Goal: Check status: Check status

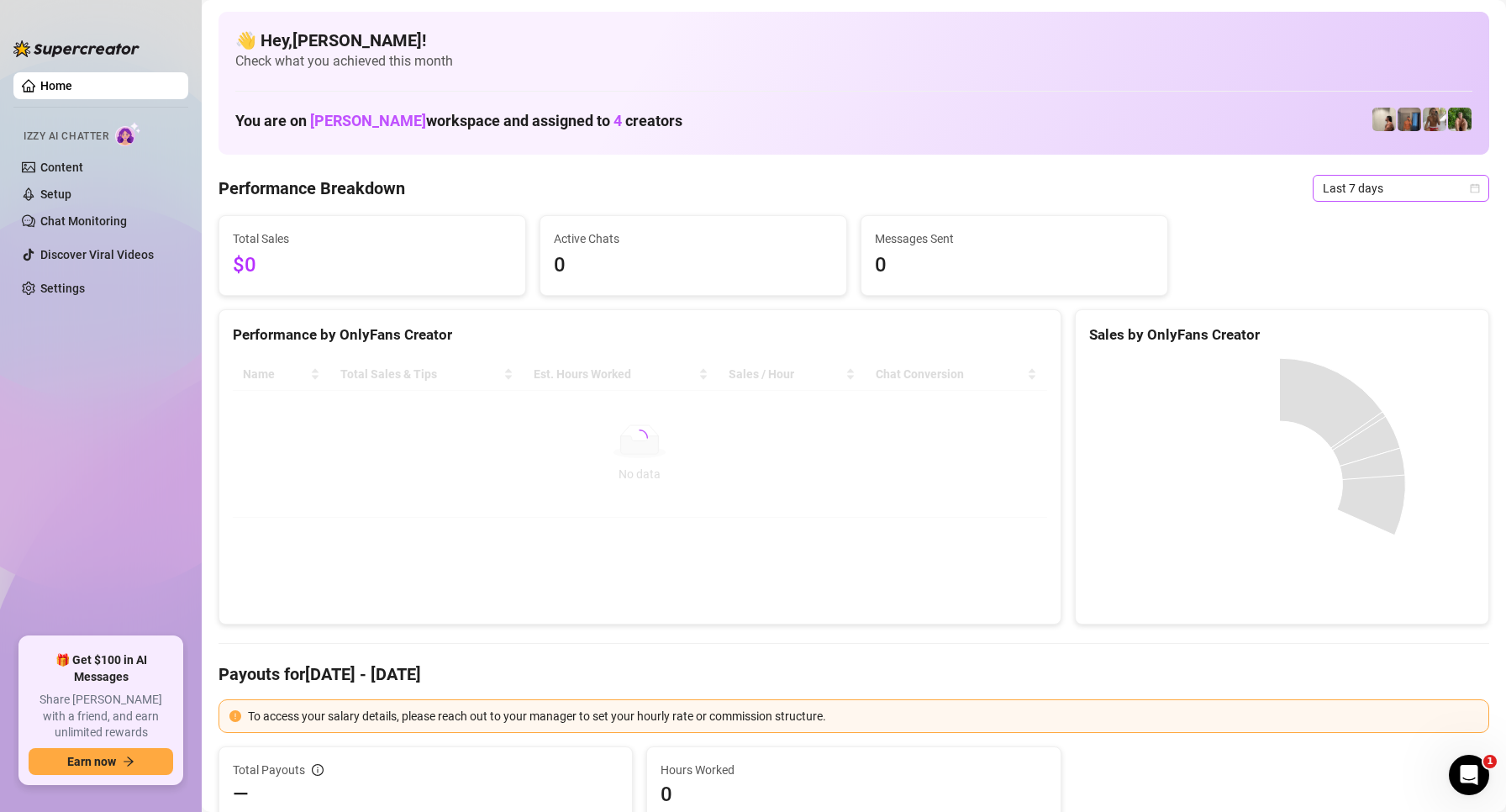
click at [1364, 200] on span "Last 7 days" at bounding box center [1401, 188] width 156 height 25
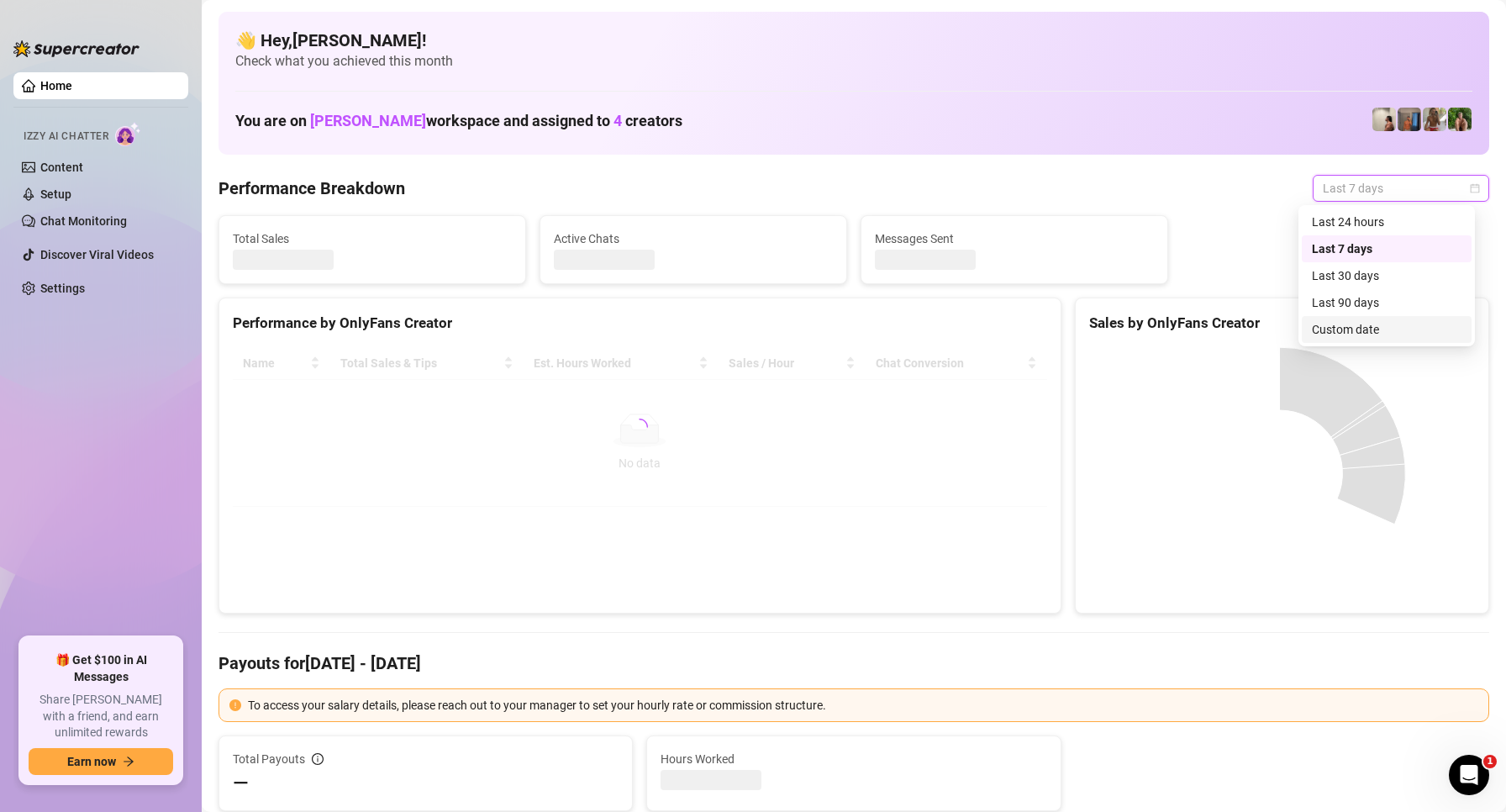
click at [1375, 326] on div "Custom date" at bounding box center [1386, 328] width 149 height 18
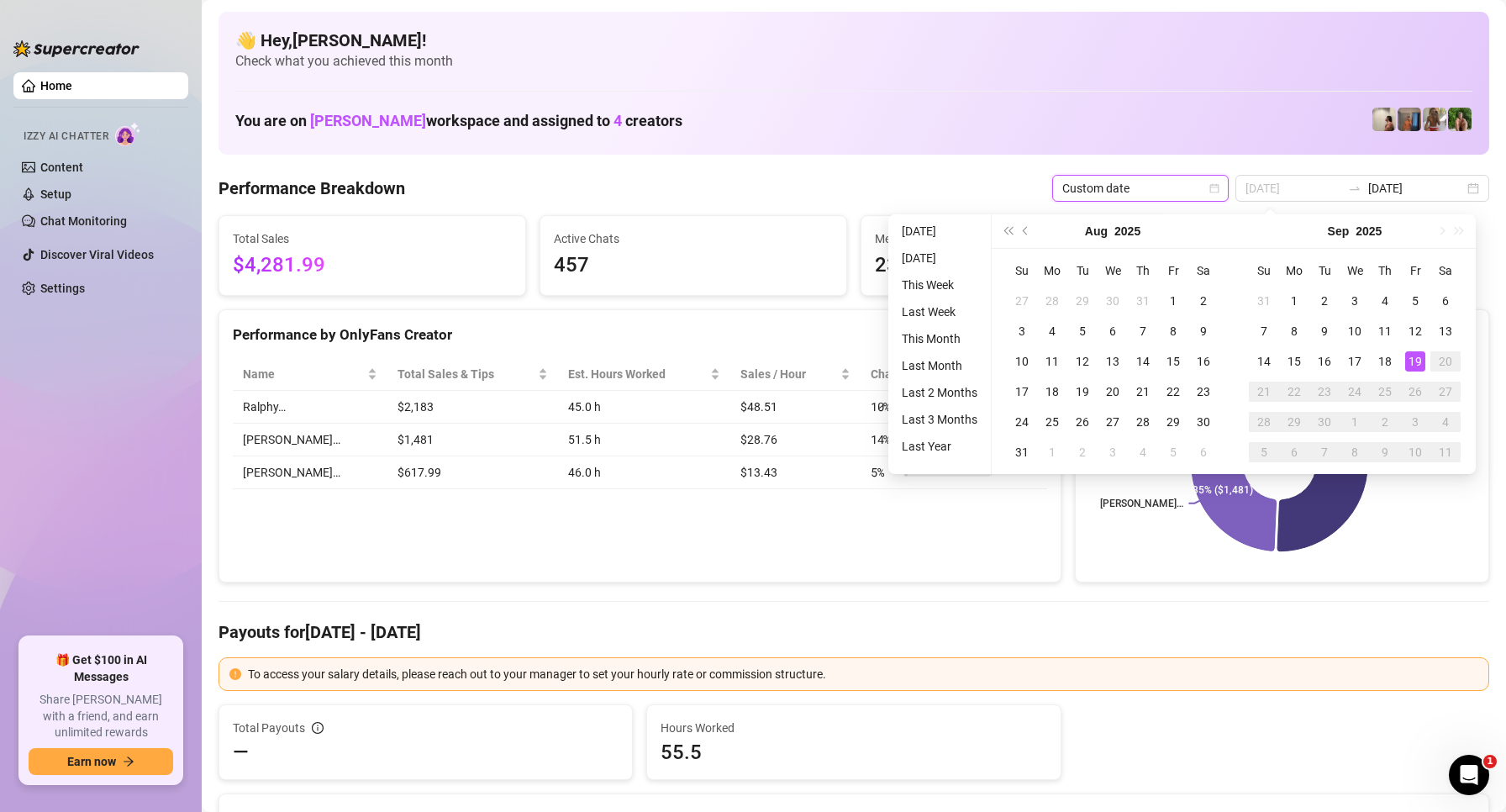
type input "[DATE]"
click at [1415, 364] on div "19" at bounding box center [1414, 361] width 20 height 20
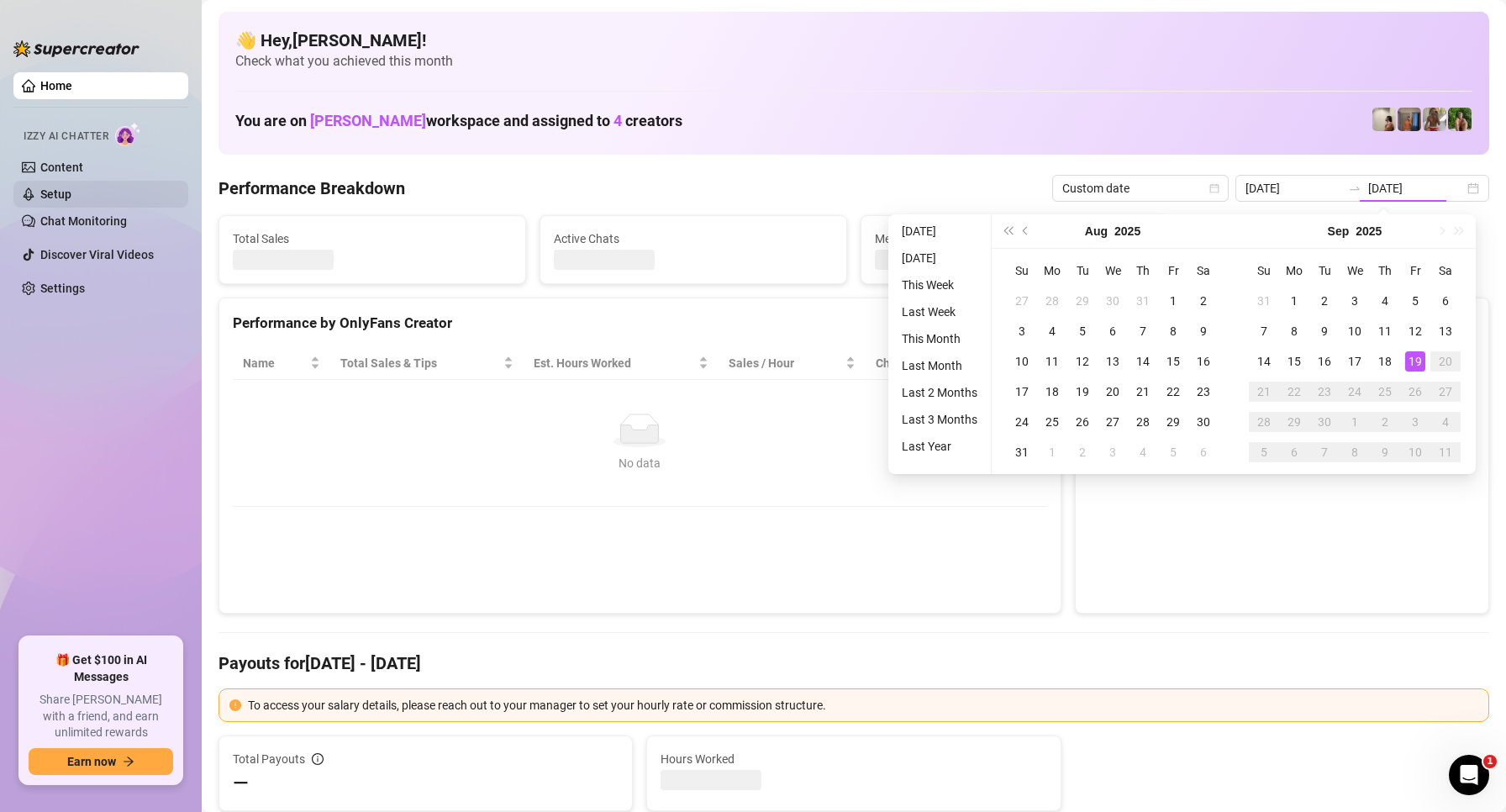
type input "[DATE]"
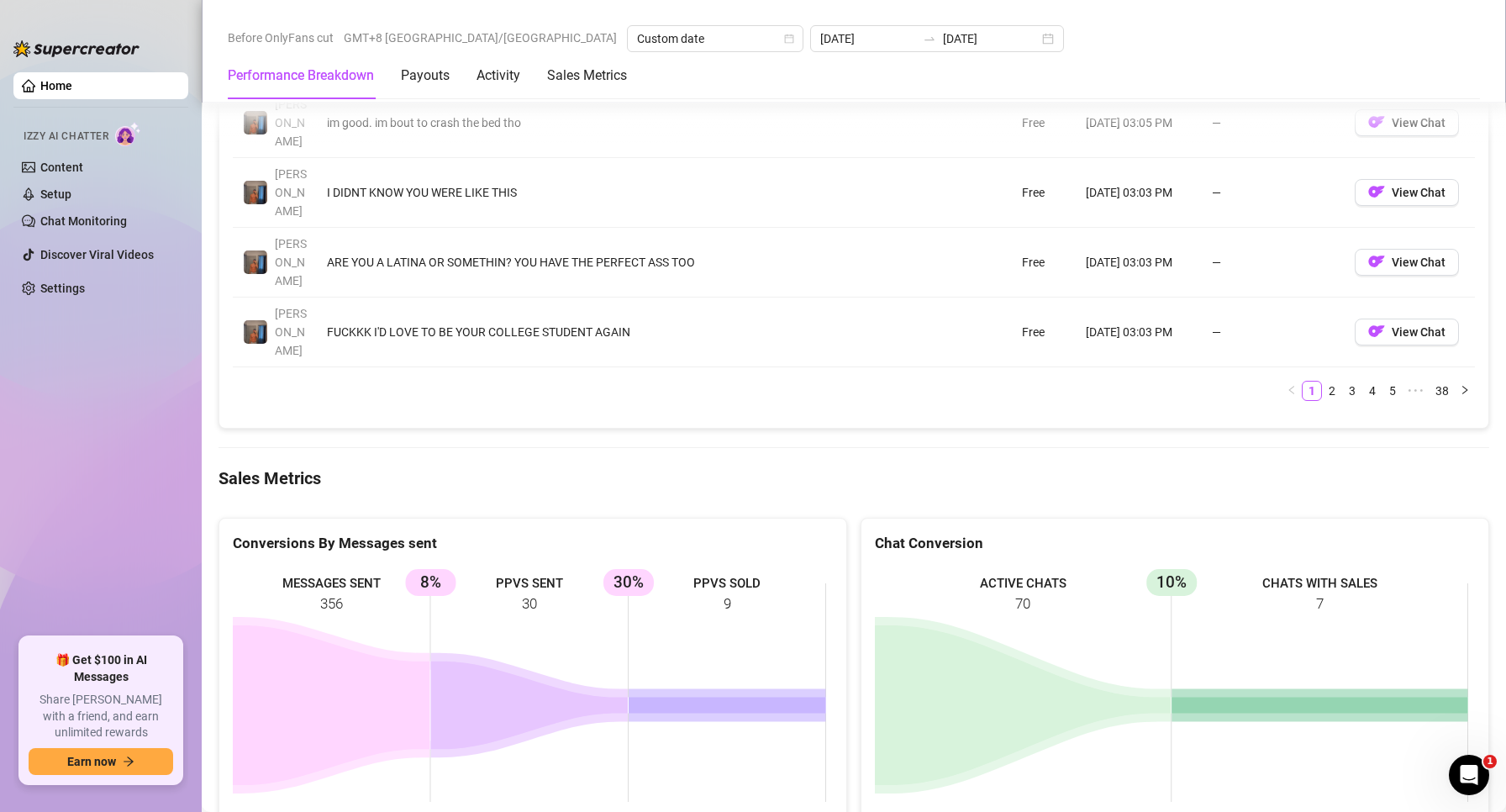
scroll to position [2185, 0]
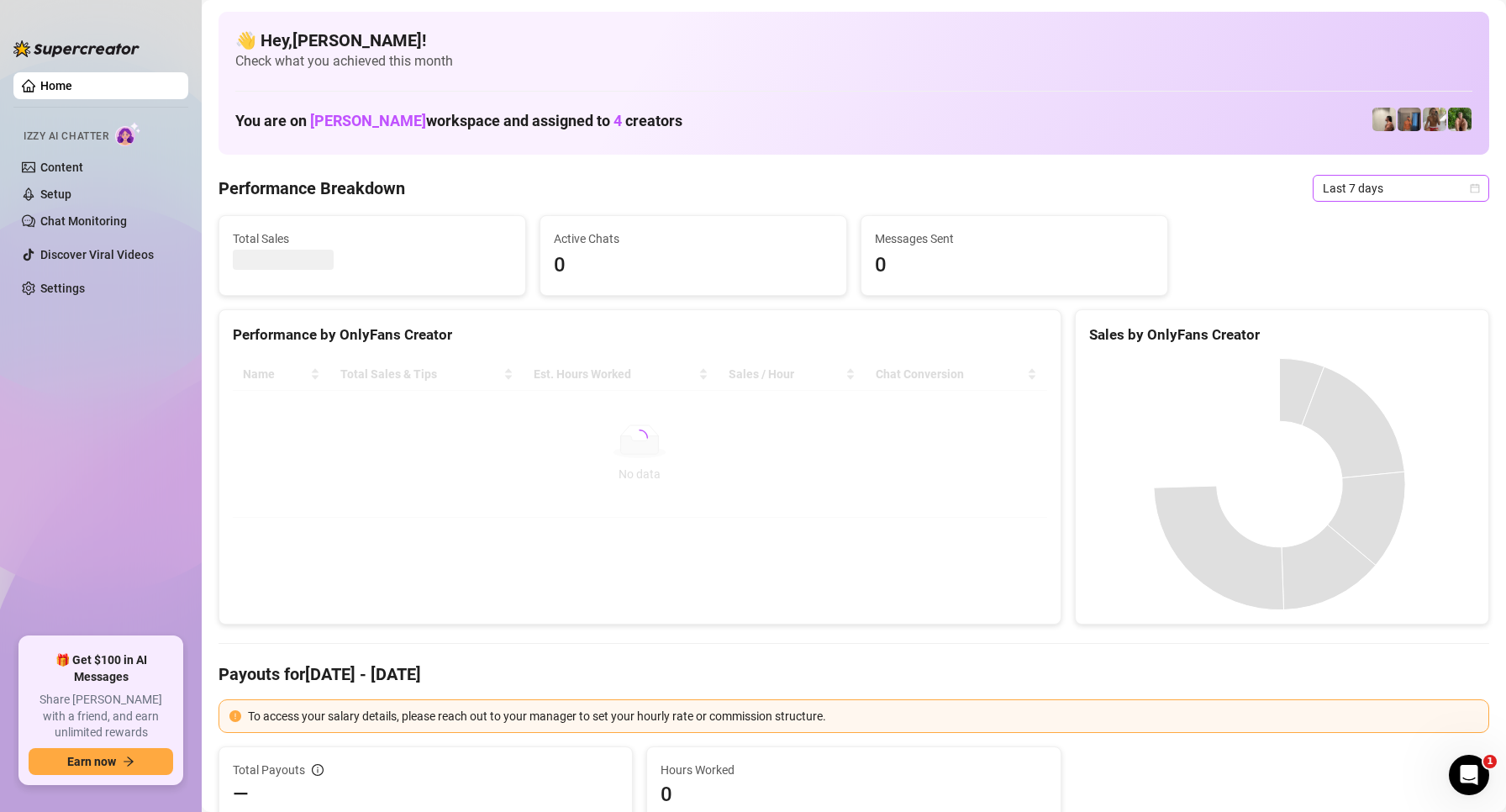
click at [1397, 183] on span "Last 7 days" at bounding box center [1401, 188] width 156 height 25
click at [1351, 332] on div "Custom date" at bounding box center [1386, 328] width 149 height 18
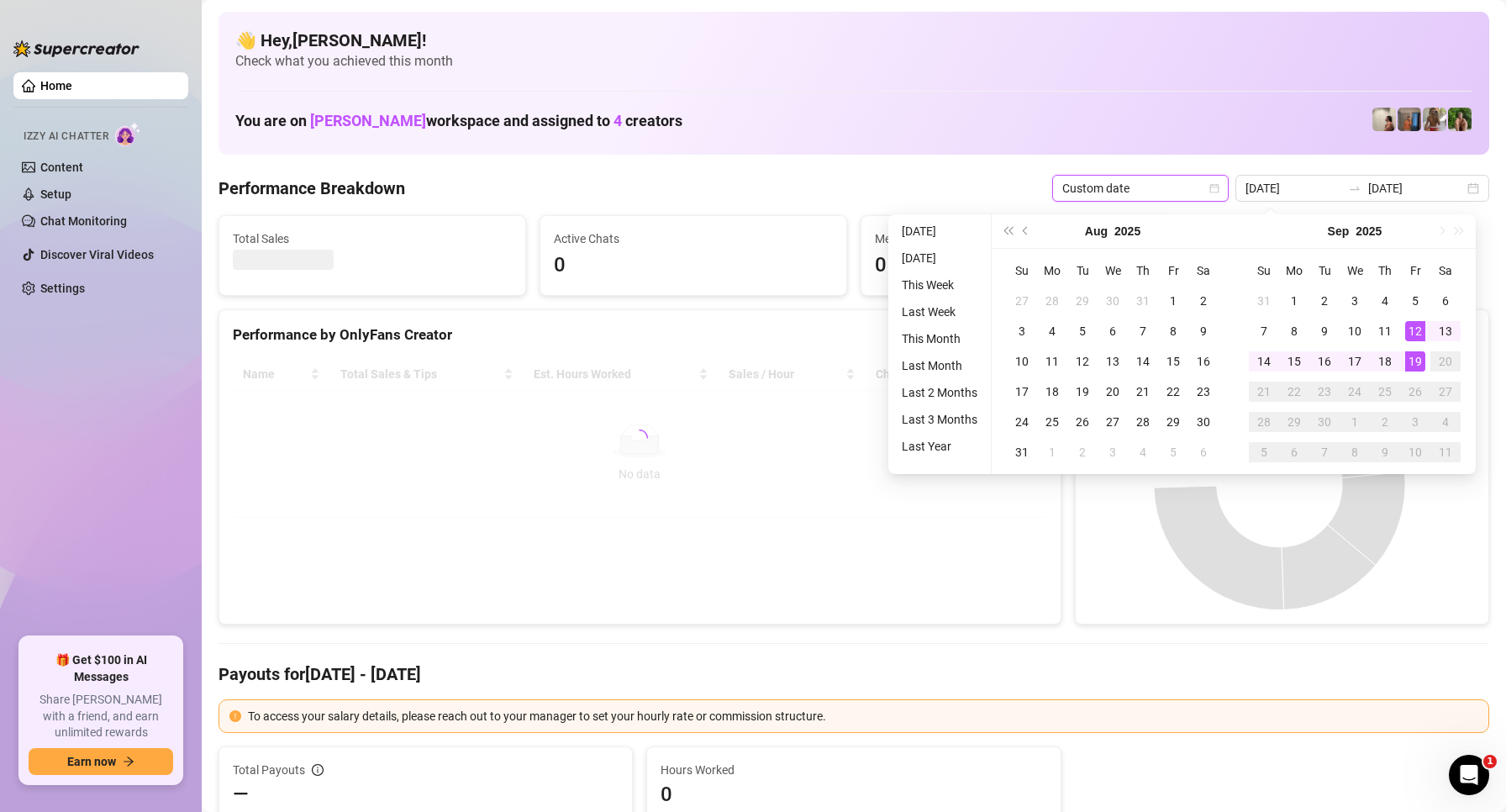
type input "[DATE]"
click at [1414, 363] on div "19" at bounding box center [1414, 361] width 20 height 20
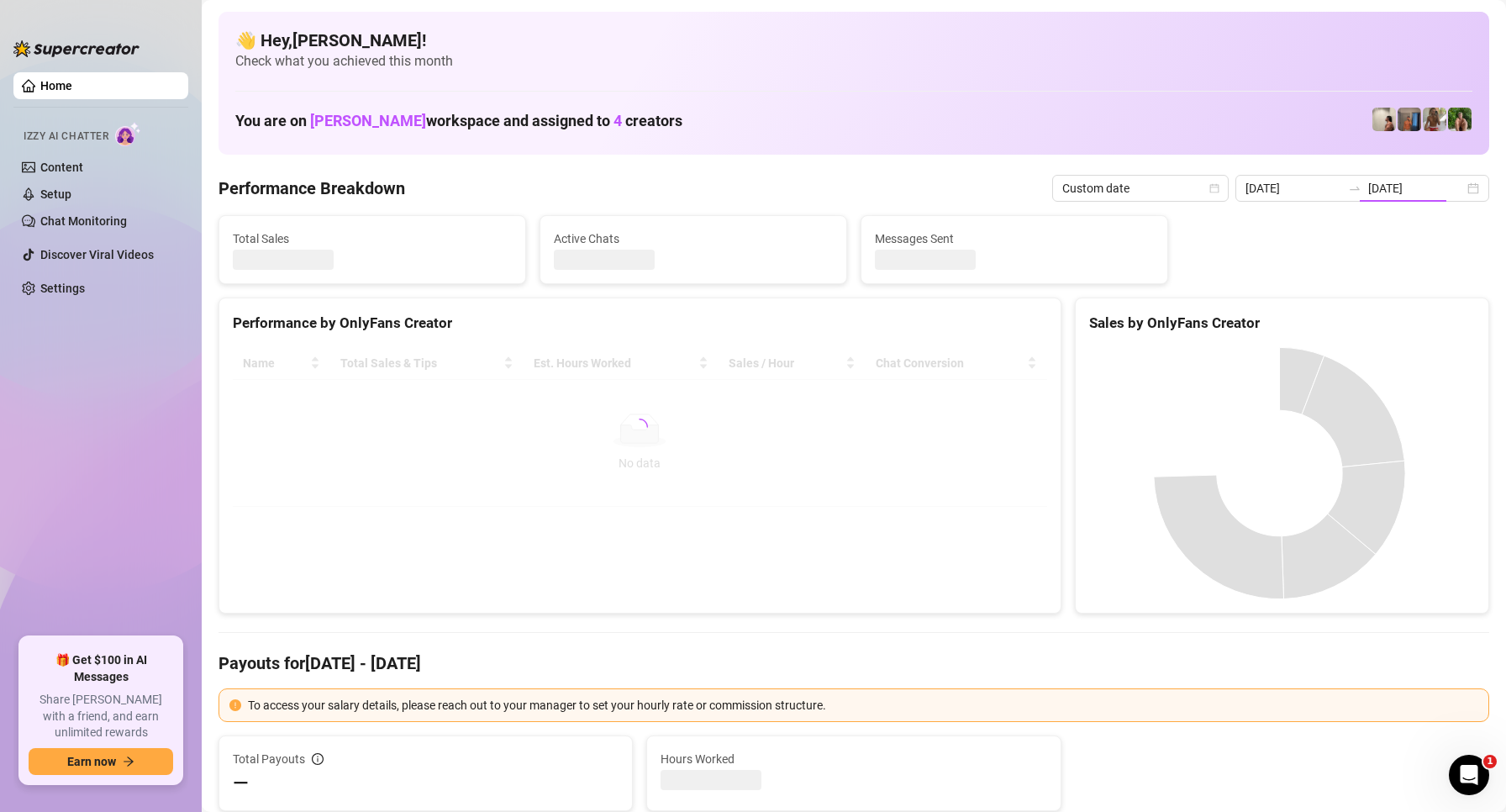
type input "[DATE]"
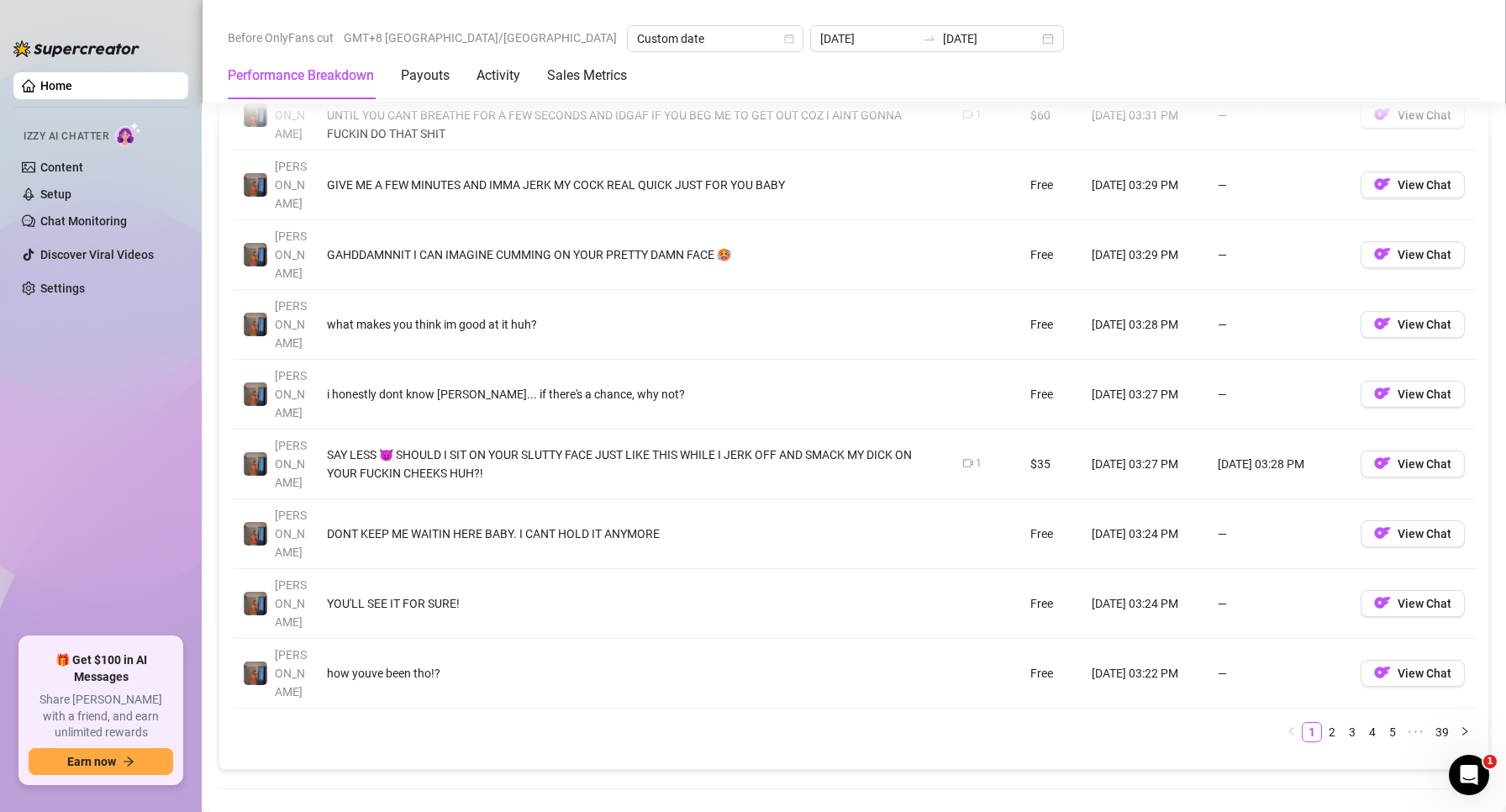
scroll to position [2268, 0]
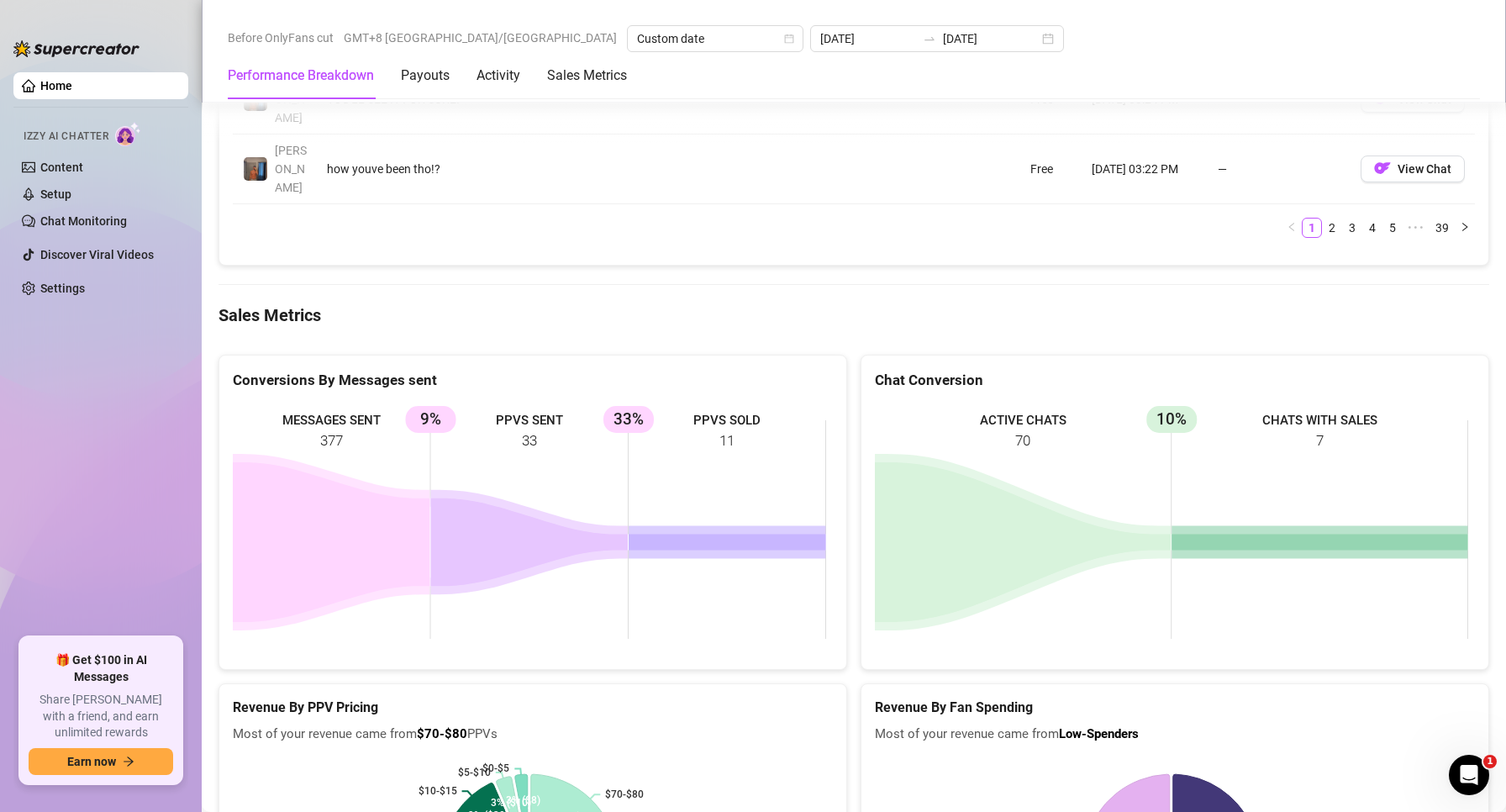
click at [737, 436] on rect at bounding box center [530, 530] width 594 height 252
click at [725, 466] on rect at bounding box center [530, 530] width 594 height 252
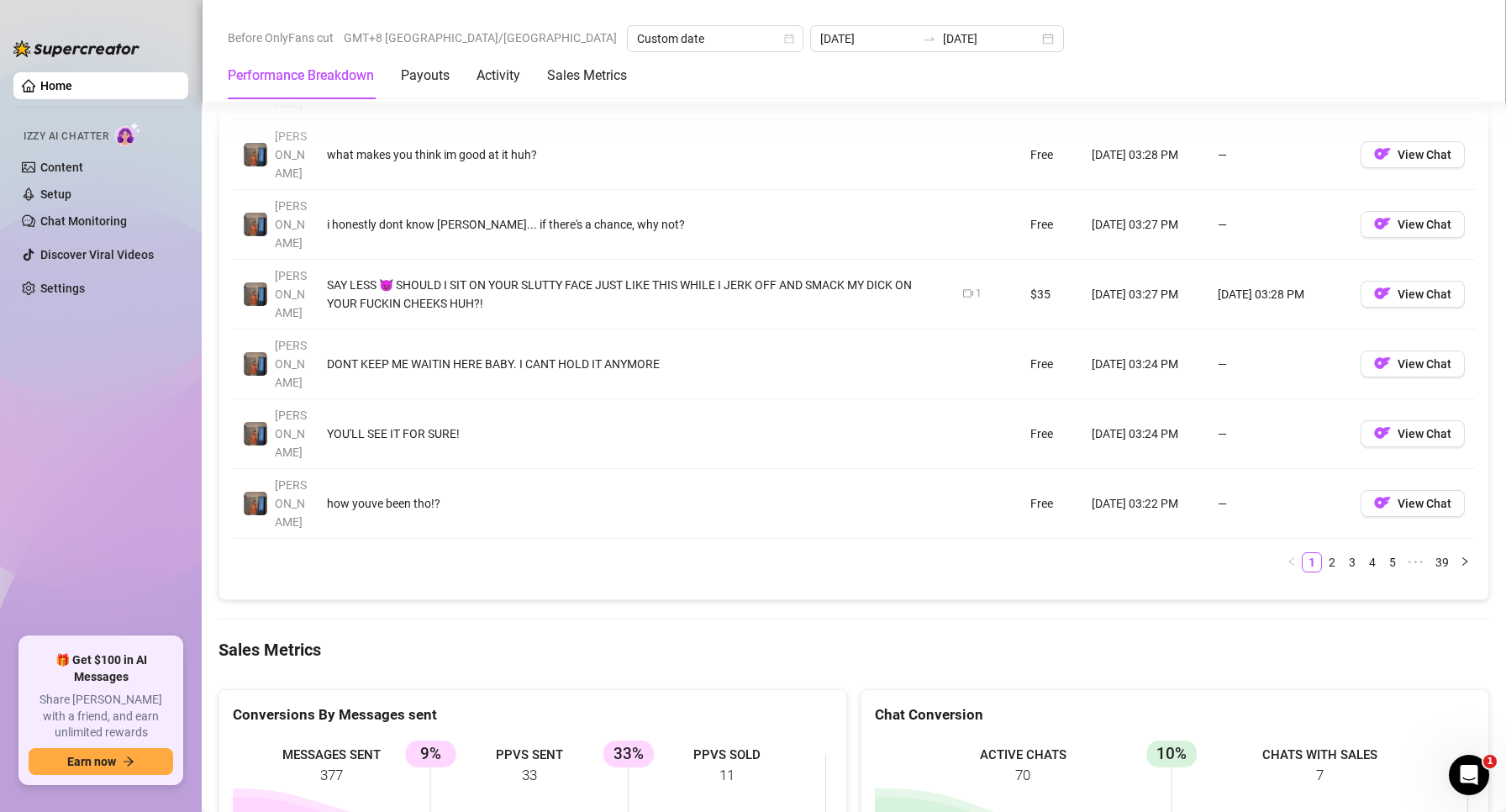
scroll to position [1848, 0]
